Goal: Navigation & Orientation: Find specific page/section

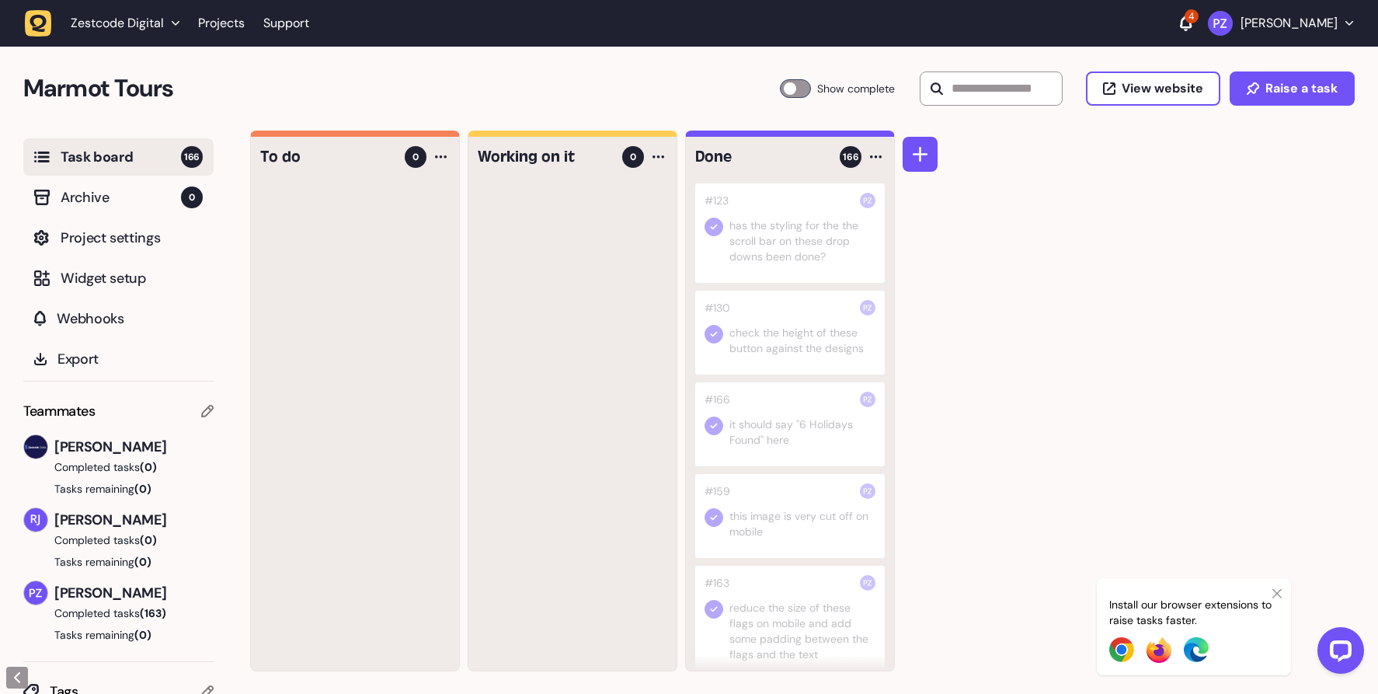
click at [785, 351] on div at bounding box center [790, 333] width 190 height 84
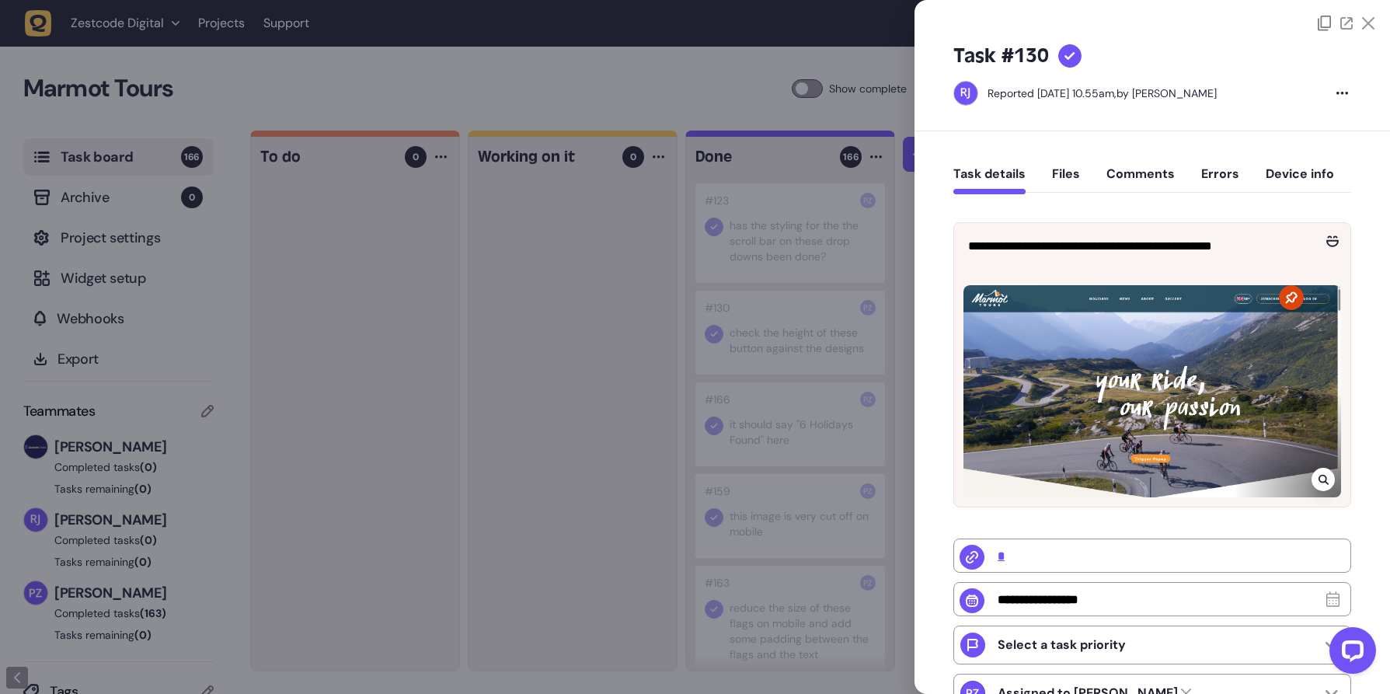
click at [808, 423] on div at bounding box center [695, 347] width 1390 height 694
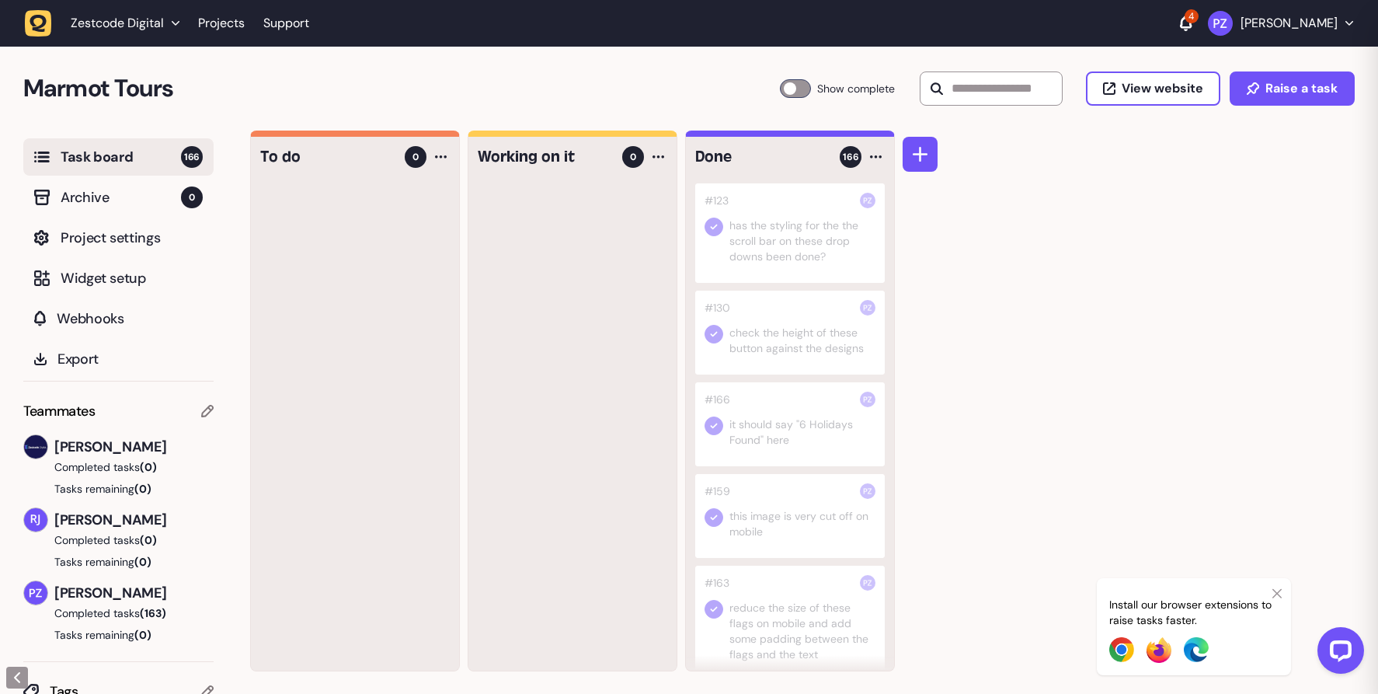
scroll to position [214, 0]
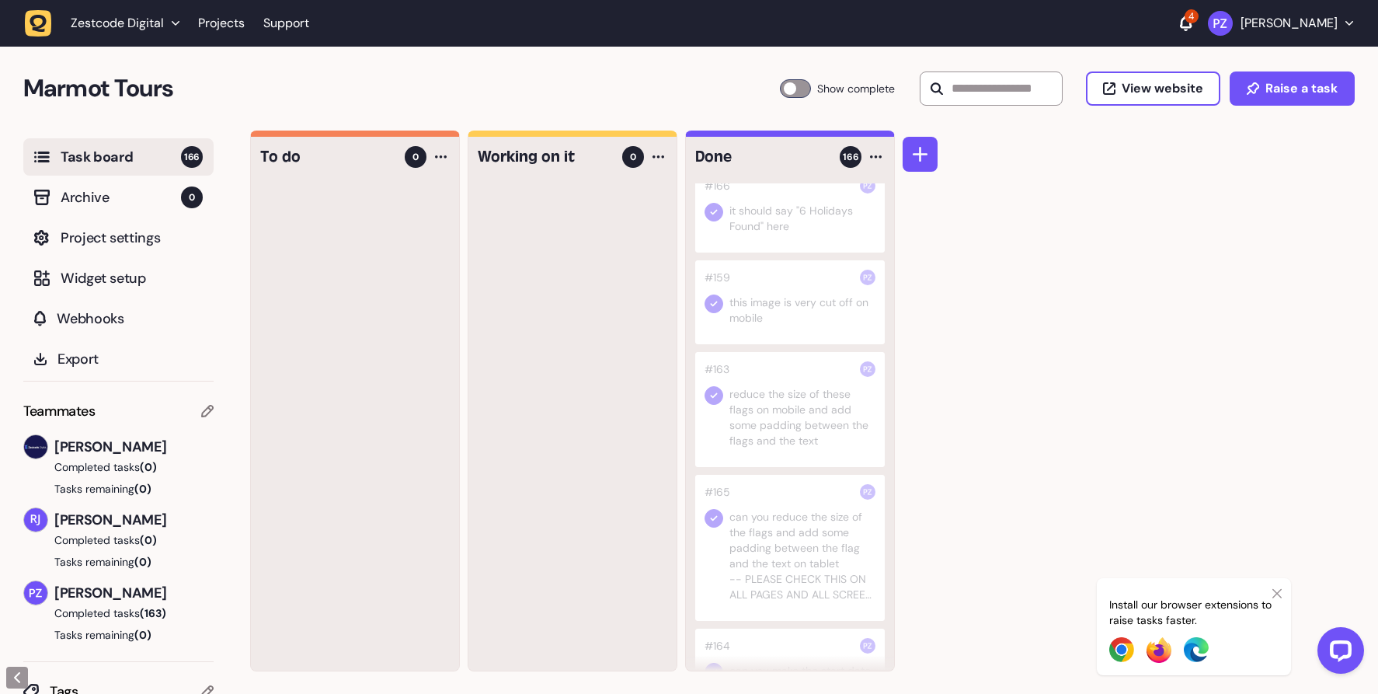
click at [787, 428] on div at bounding box center [790, 409] width 190 height 115
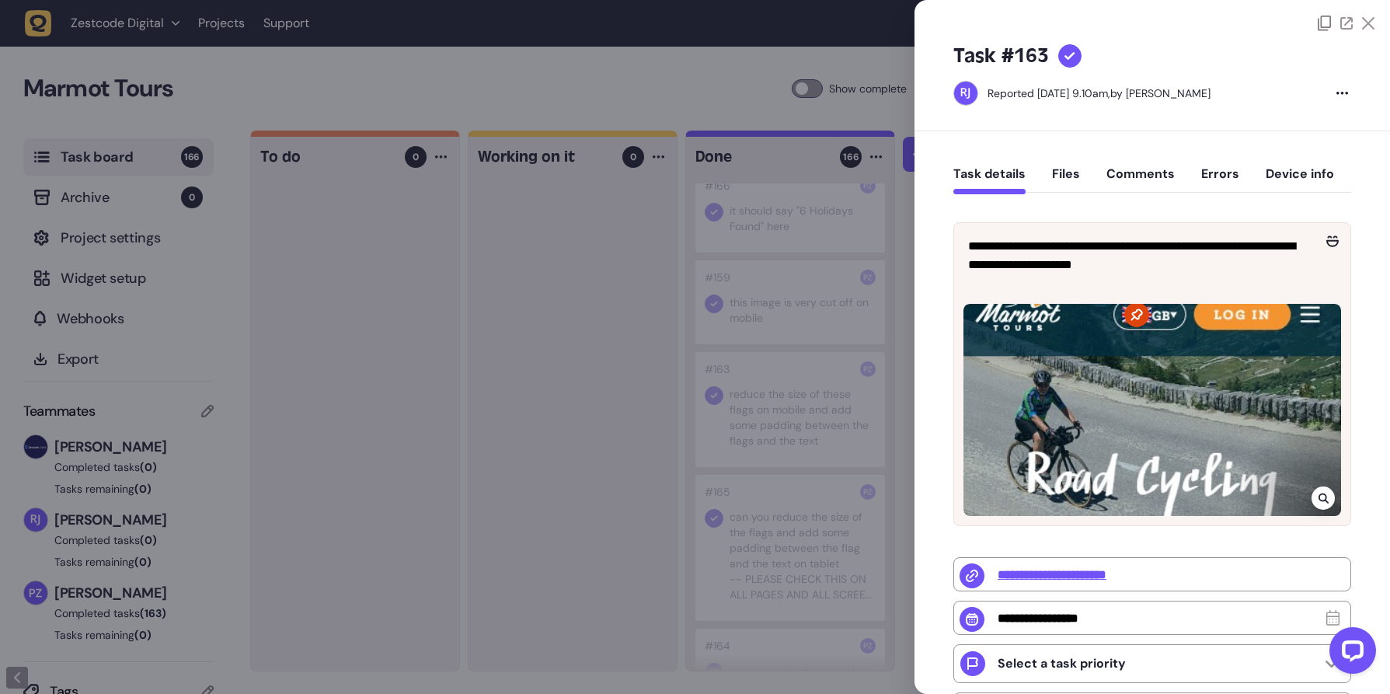
click at [724, 437] on div at bounding box center [695, 347] width 1390 height 694
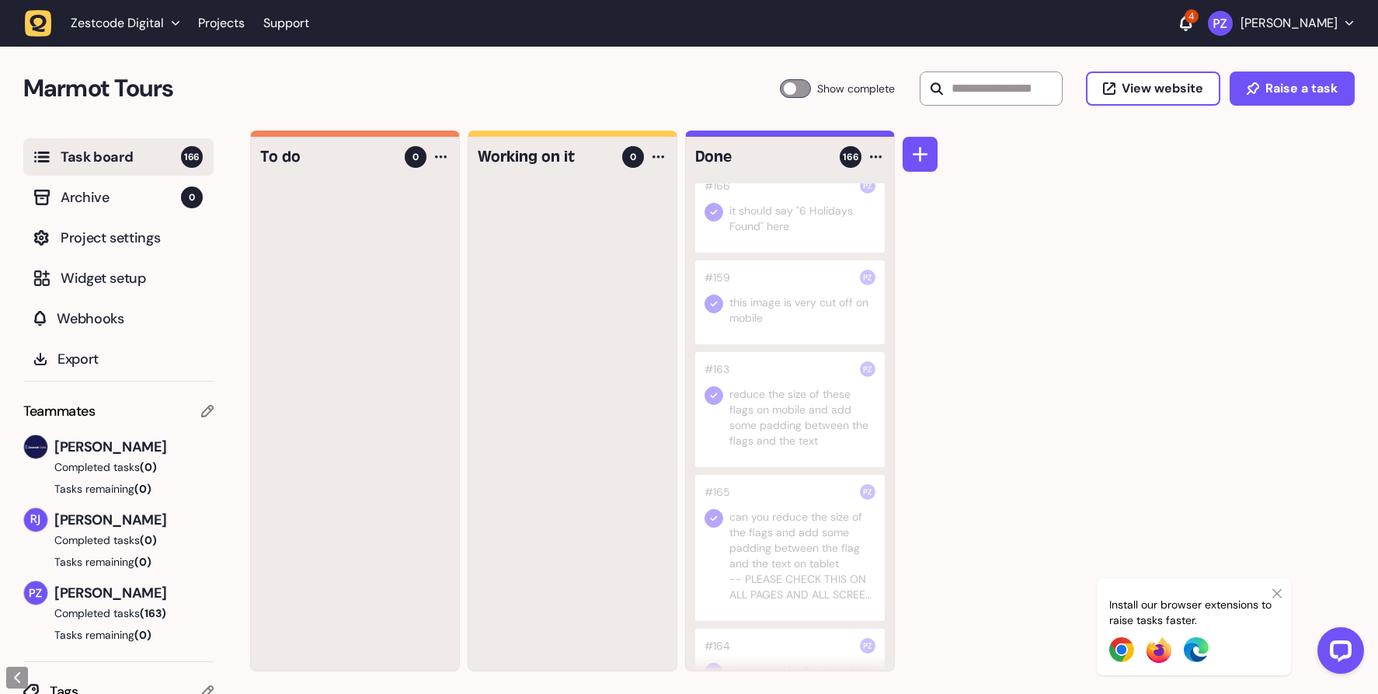
scroll to position [567, 0]
click at [744, 429] on div at bounding box center [790, 440] width 190 height 84
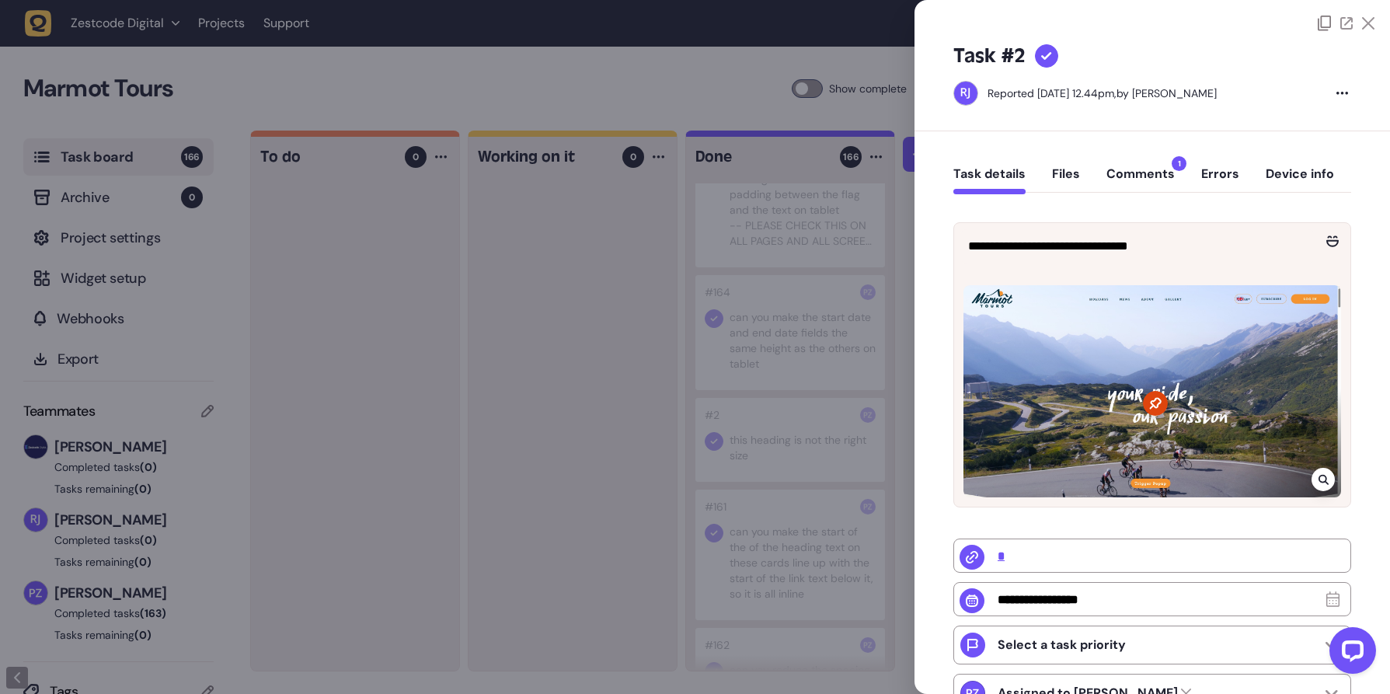
click at [549, 416] on div at bounding box center [695, 347] width 1390 height 694
